Goal: Task Accomplishment & Management: Complete application form

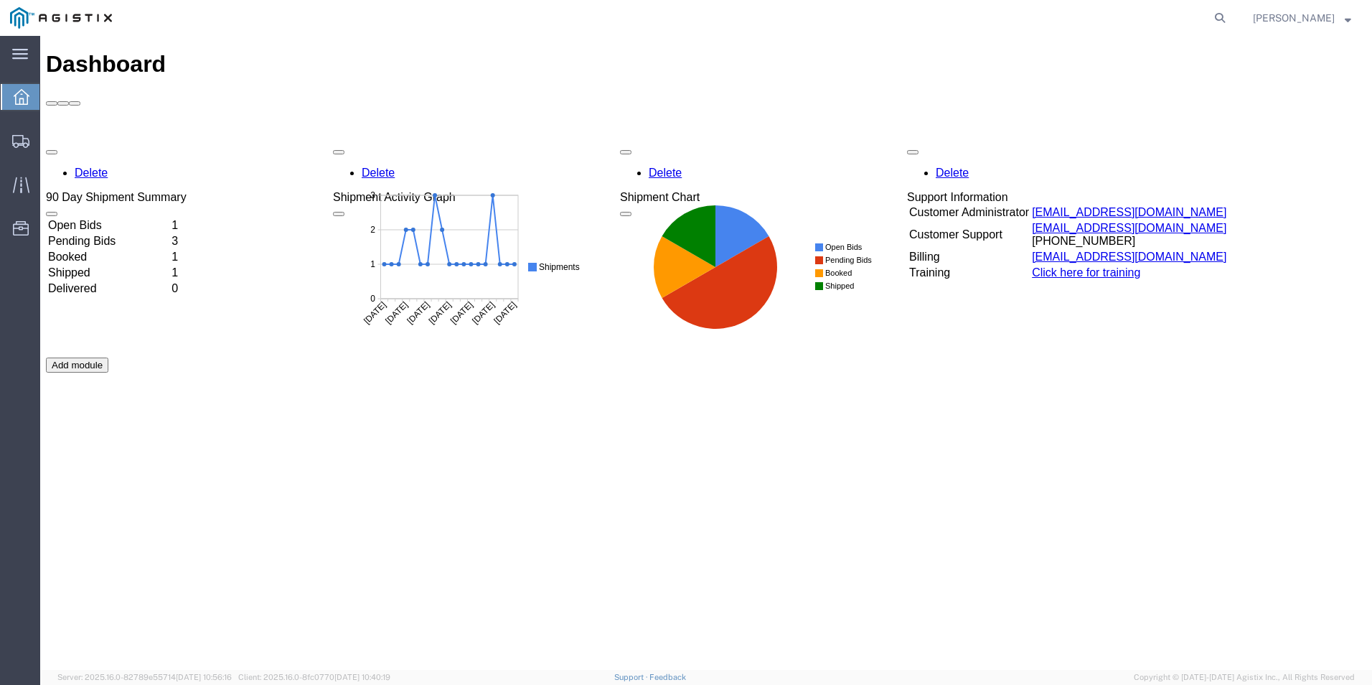
click at [98, 218] on td "Open Bids" at bounding box center [108, 225] width 122 height 14
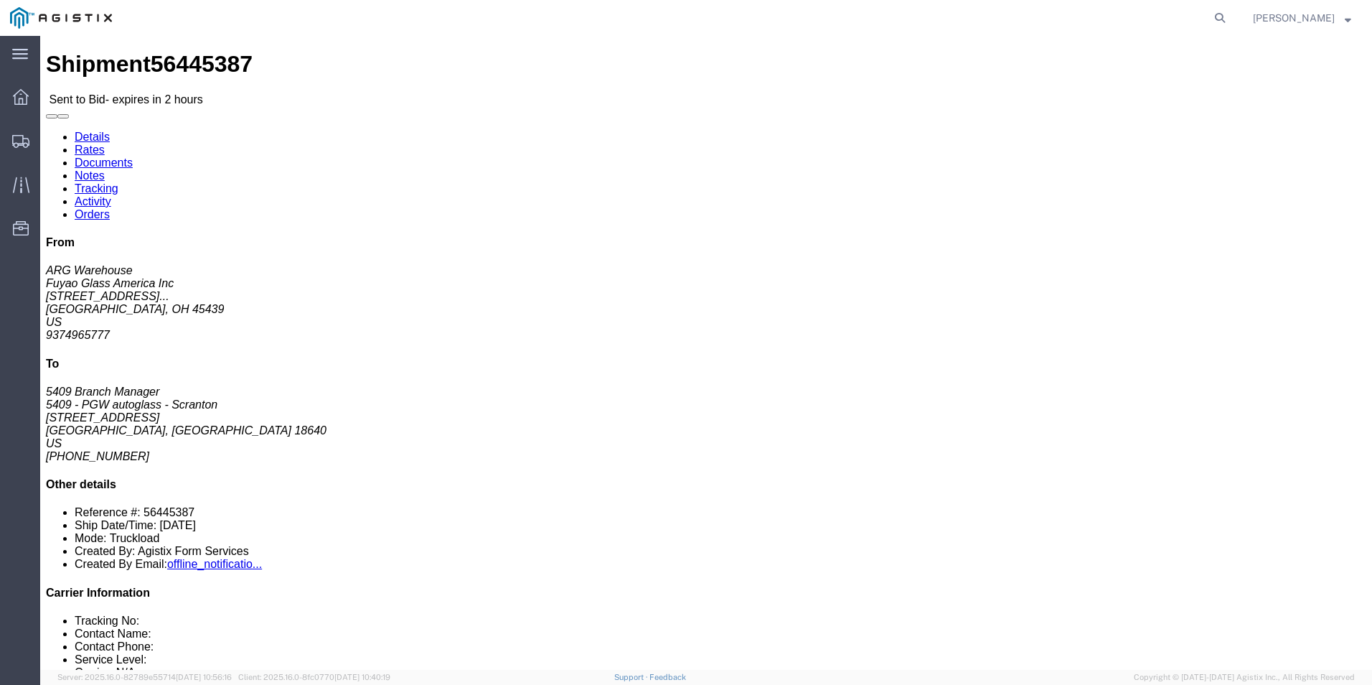
click link "Rates"
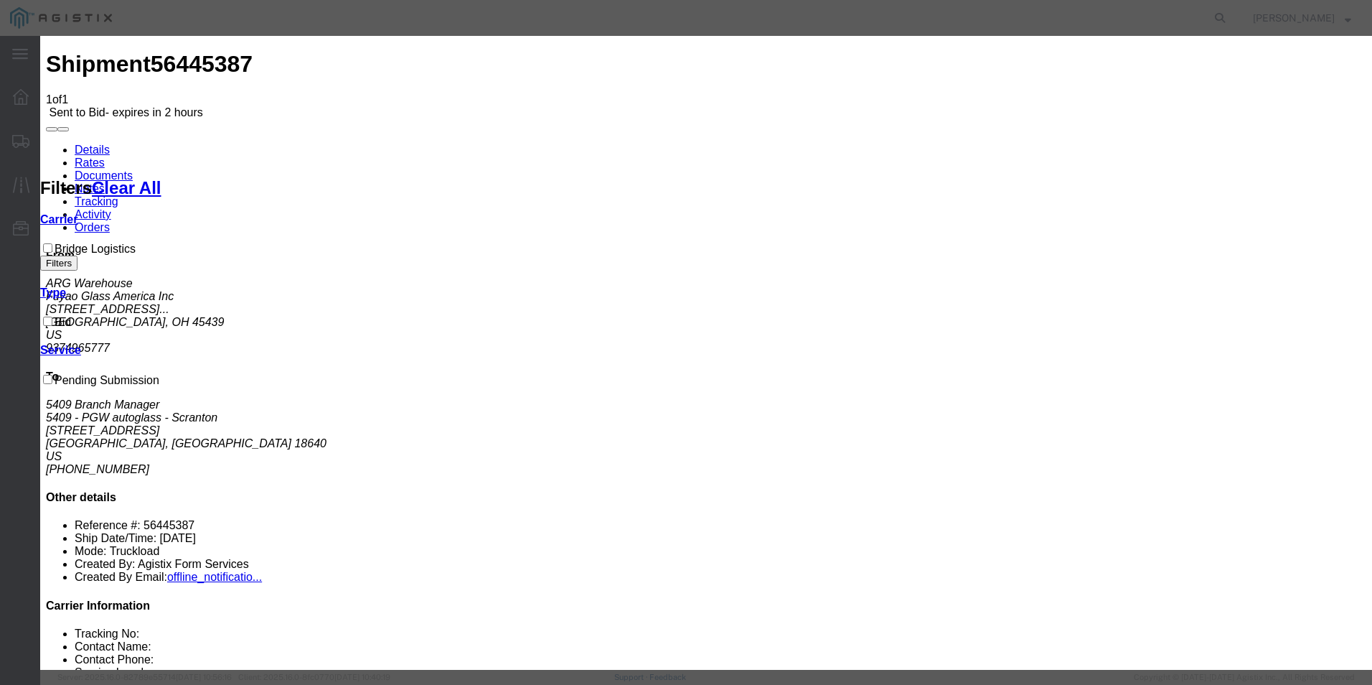
select select "4618"
select select "13984"
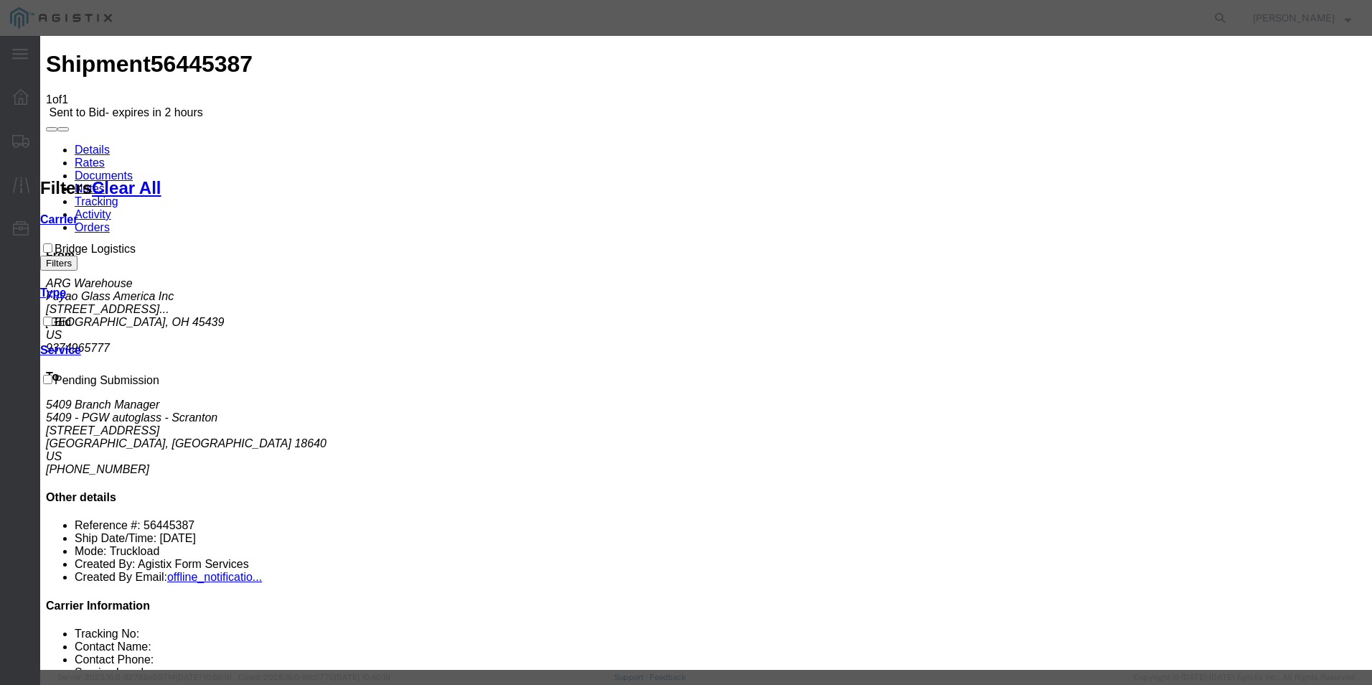
type input "CADE-BRIDGE"
select select "TL"
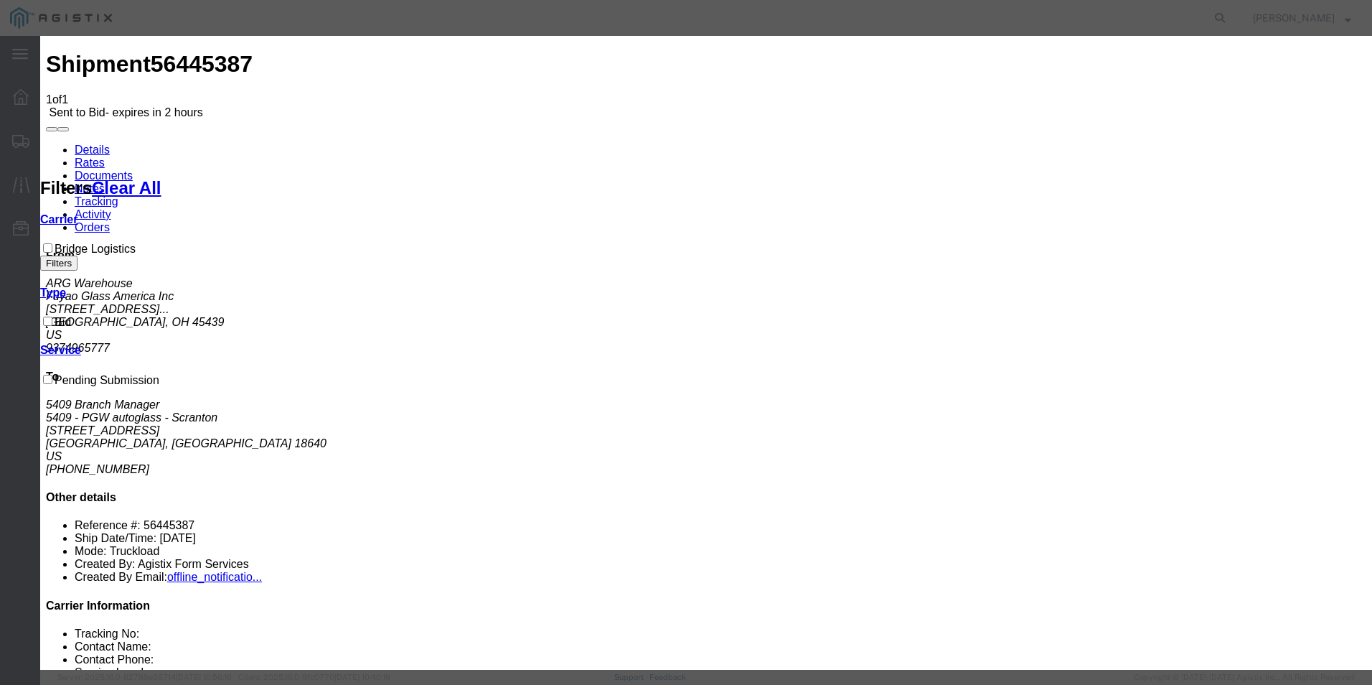
type input "1"
type input "Moraine, [GEOGRAPHIC_DATA]"
type input "[GEOGRAPHIC_DATA], [GEOGRAPHIC_DATA]"
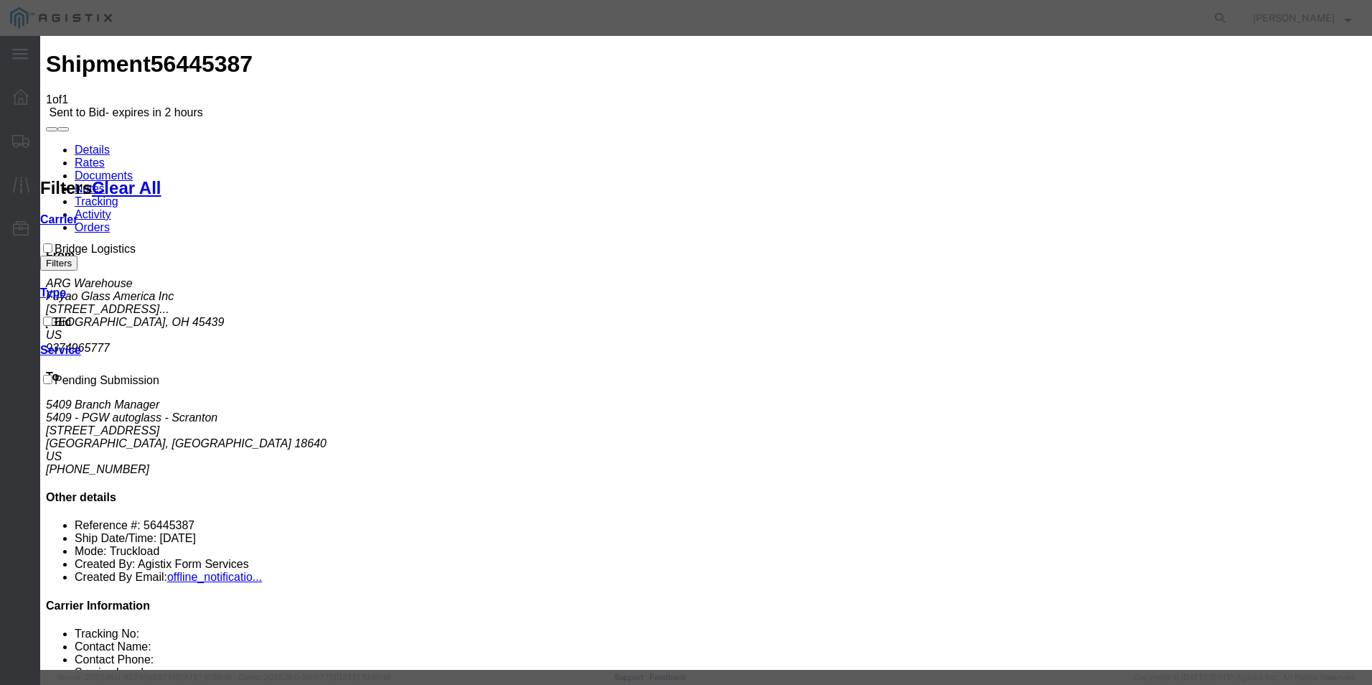
select select "2_DAY"
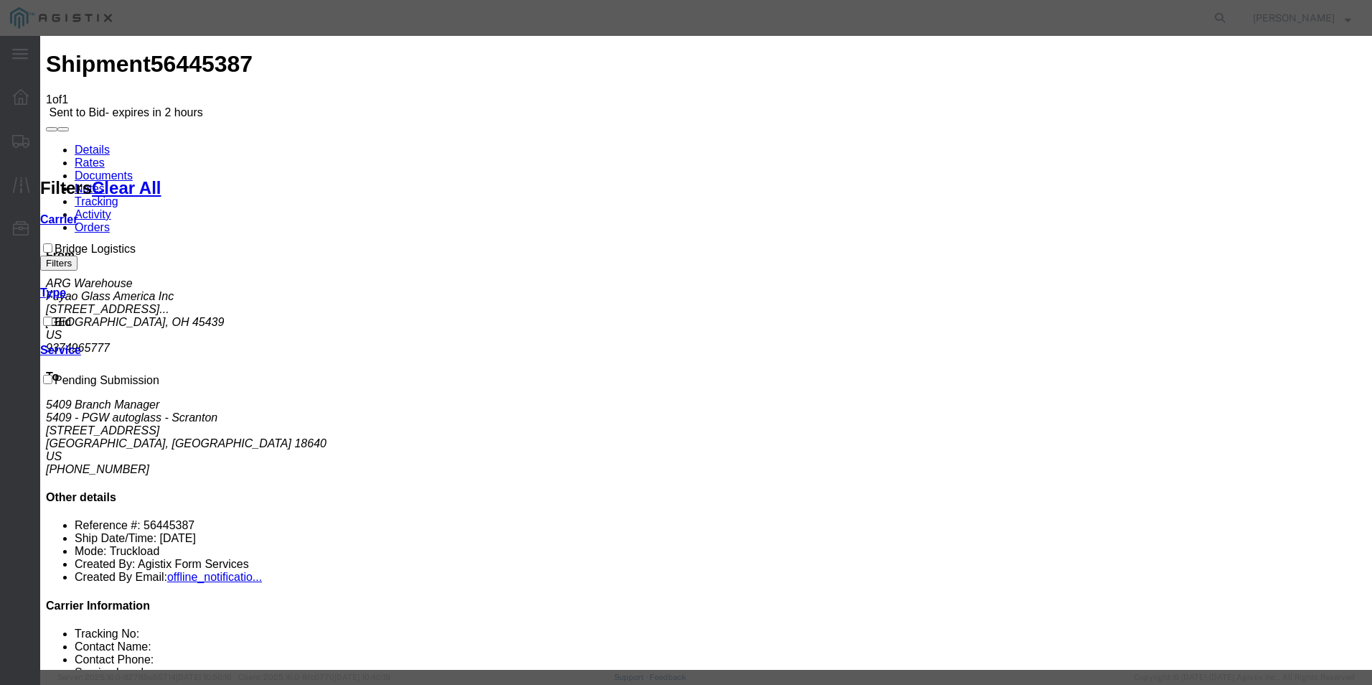
type input "1450"
type input "100"
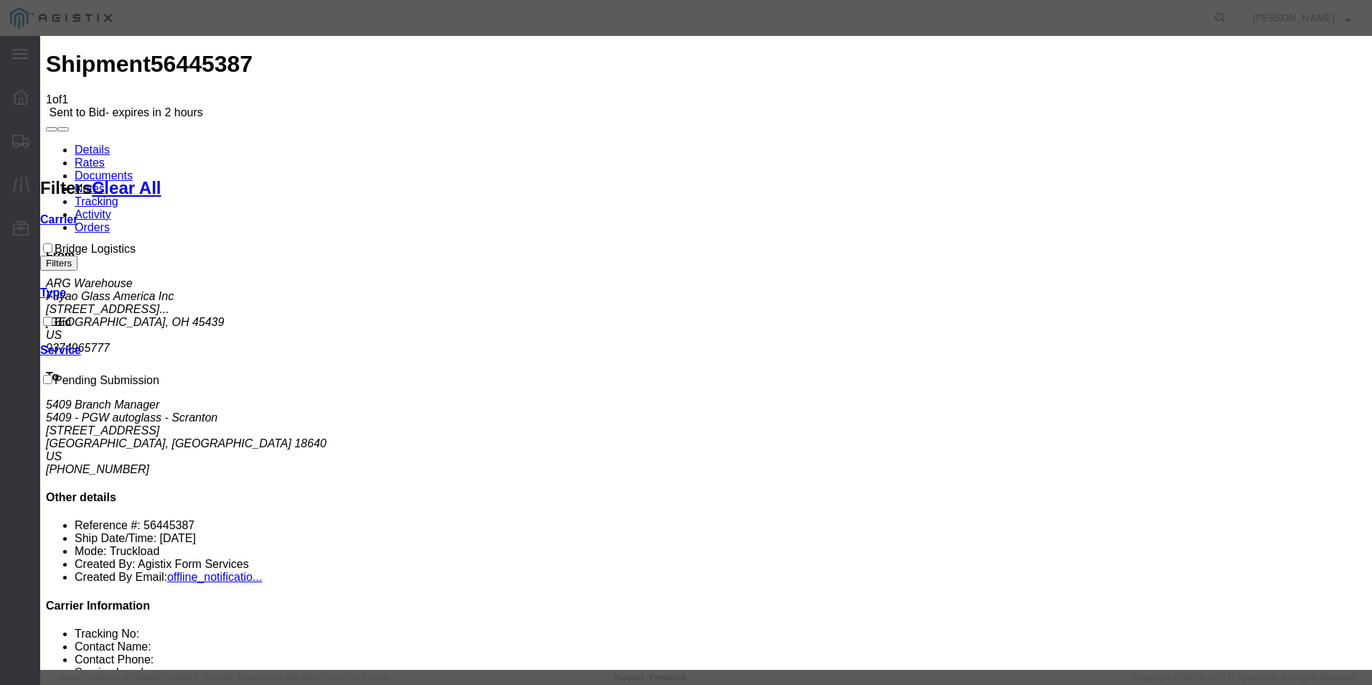
checkbox input "true"
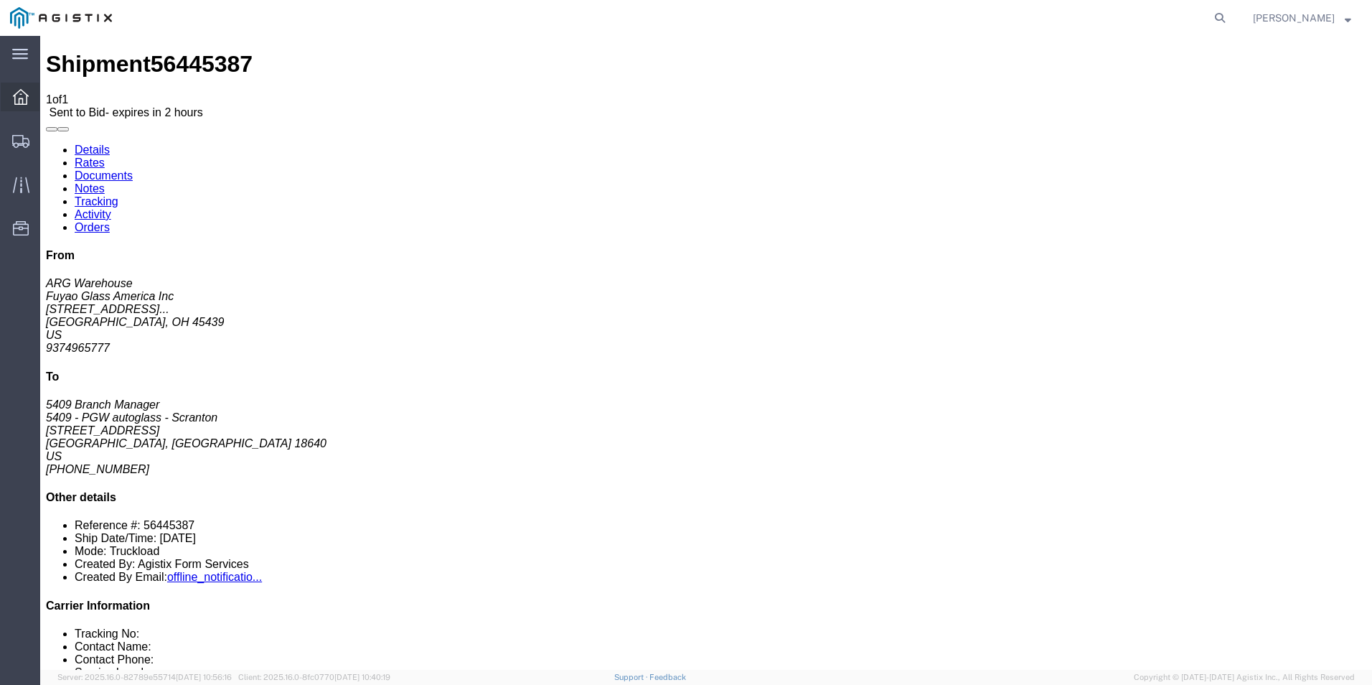
click at [19, 92] on icon at bounding box center [21, 97] width 16 height 16
